Goal: Information Seeking & Learning: Find specific fact

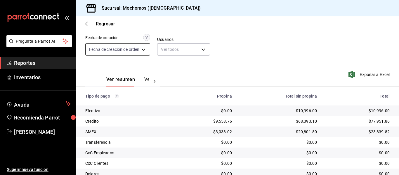
scroll to position [58, 0]
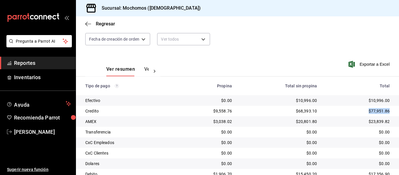
drag, startPoint x: 362, startPoint y: 109, endPoint x: 388, endPoint y: 113, distance: 25.7
click at [388, 113] on td "$77,951.86" at bounding box center [360, 111] width 77 height 11
copy div "$77,951.86"
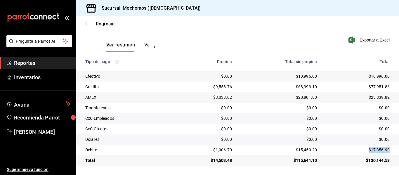
drag, startPoint x: 387, startPoint y: 150, endPoint x: 363, endPoint y: 151, distance: 24.5
click at [363, 151] on td "$17,356.90" at bounding box center [360, 150] width 77 height 11
copy div "$17,356.90"
